Goal: Task Accomplishment & Management: Use online tool/utility

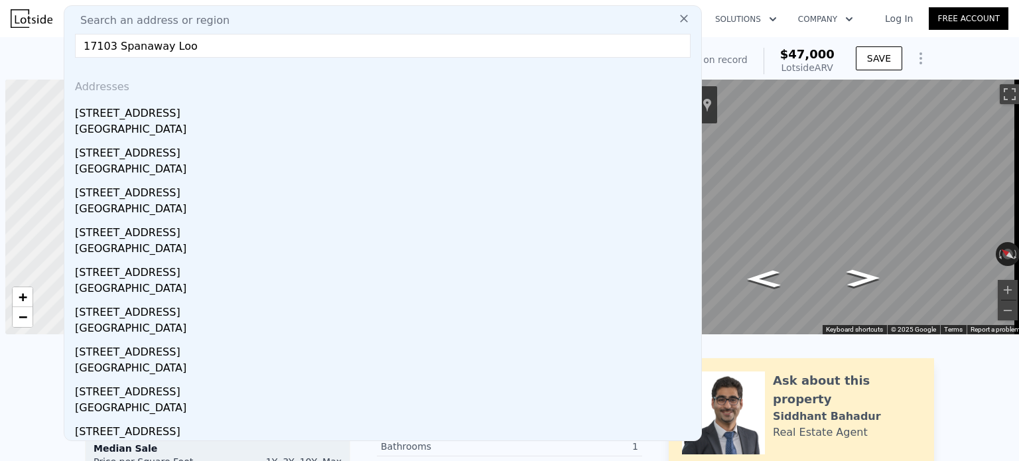
scroll to position [0, 5]
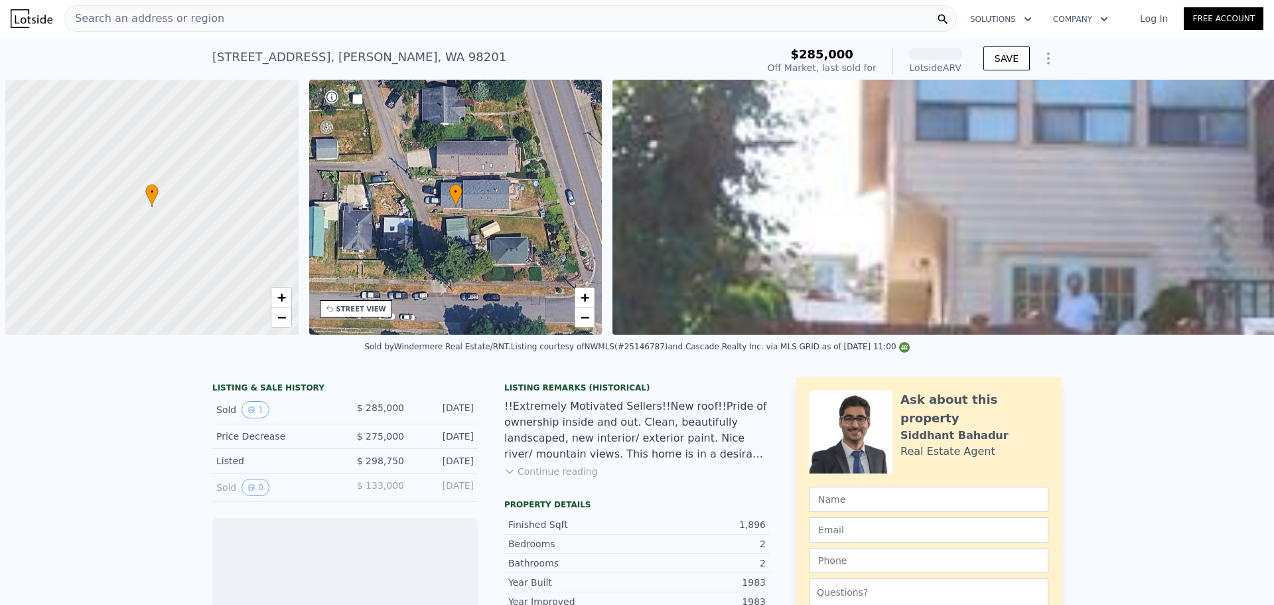
scroll to position [0, 5]
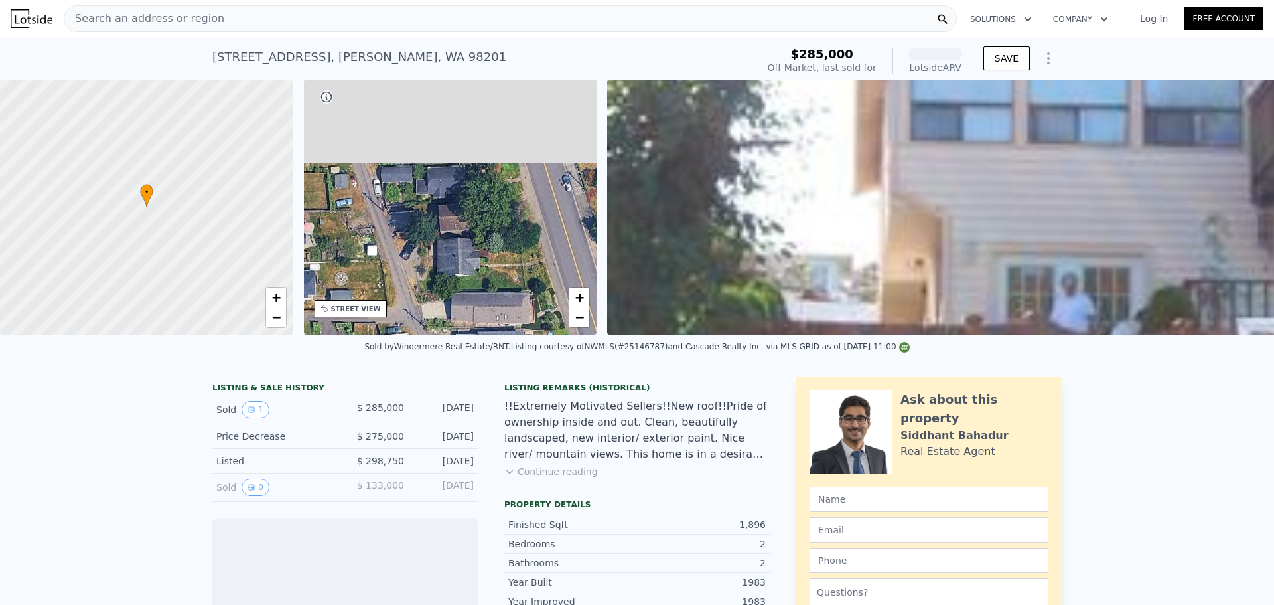
drag, startPoint x: 0, startPoint y: 0, endPoint x: 561, endPoint y: 393, distance: 684.8
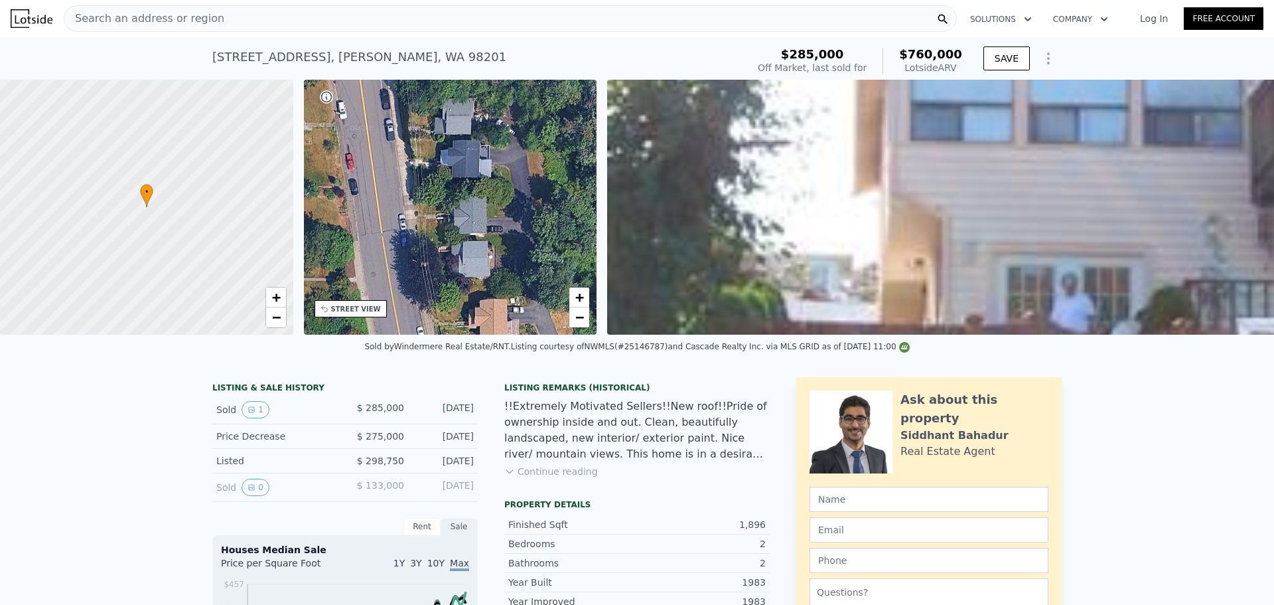
type input "1425"
type input "$ 762,000"
type input "$ 401,927"
